Goal: Check status: Check status

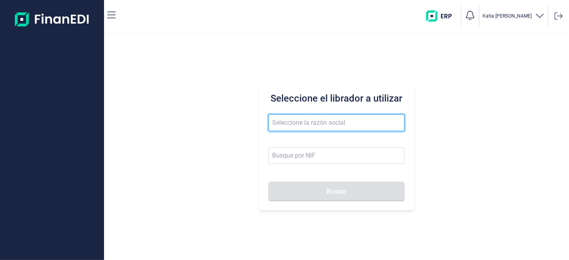
click at [298, 125] on input "text" at bounding box center [336, 122] width 136 height 17
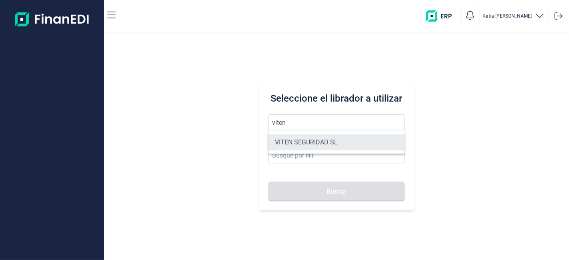
click at [347, 145] on li "VITEN SEGURIDAD SL" at bounding box center [336, 142] width 136 height 16
type input "VITEN SEGURIDAD SL"
type input "B83744680"
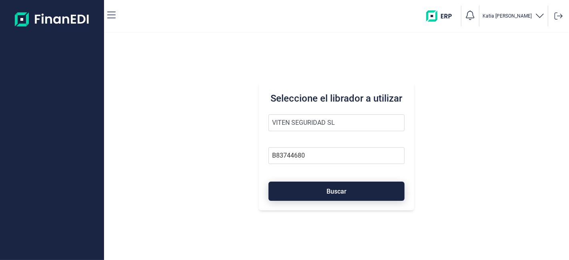
click at [331, 190] on span "Buscar" at bounding box center [336, 191] width 20 height 6
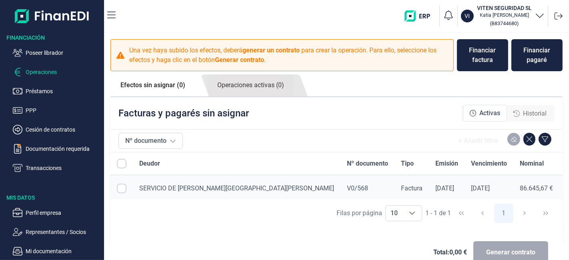
checkbox input "true"
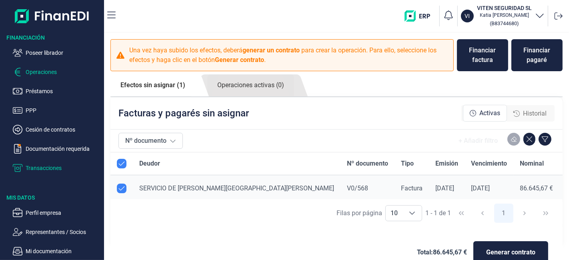
click at [38, 167] on p "Transacciones" at bounding box center [63, 168] width 75 height 10
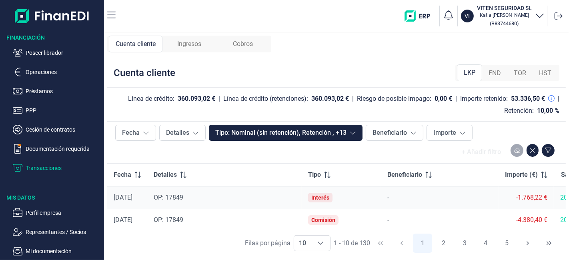
click at [196, 49] on div "Ingresos" at bounding box center [189, 44] width 54 height 17
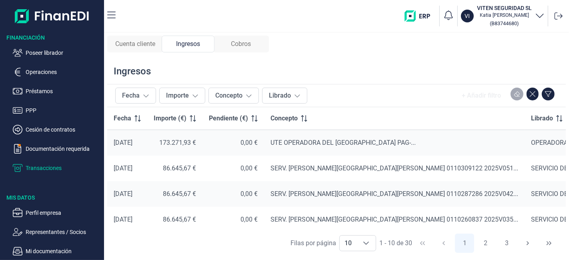
click at [37, 166] on p "Transacciones" at bounding box center [63, 168] width 75 height 10
click at [37, 165] on p "Transacciones" at bounding box center [63, 168] width 75 height 10
click at [62, 74] on p "Operaciones" at bounding box center [63, 72] width 75 height 10
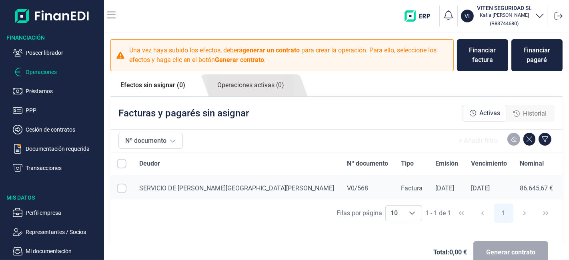
checkbox input "true"
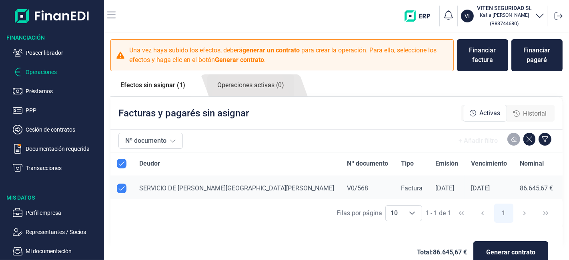
click at [530, 108] on div "Historial" at bounding box center [530, 114] width 46 height 16
